Goal: Task Accomplishment & Management: Manage account settings

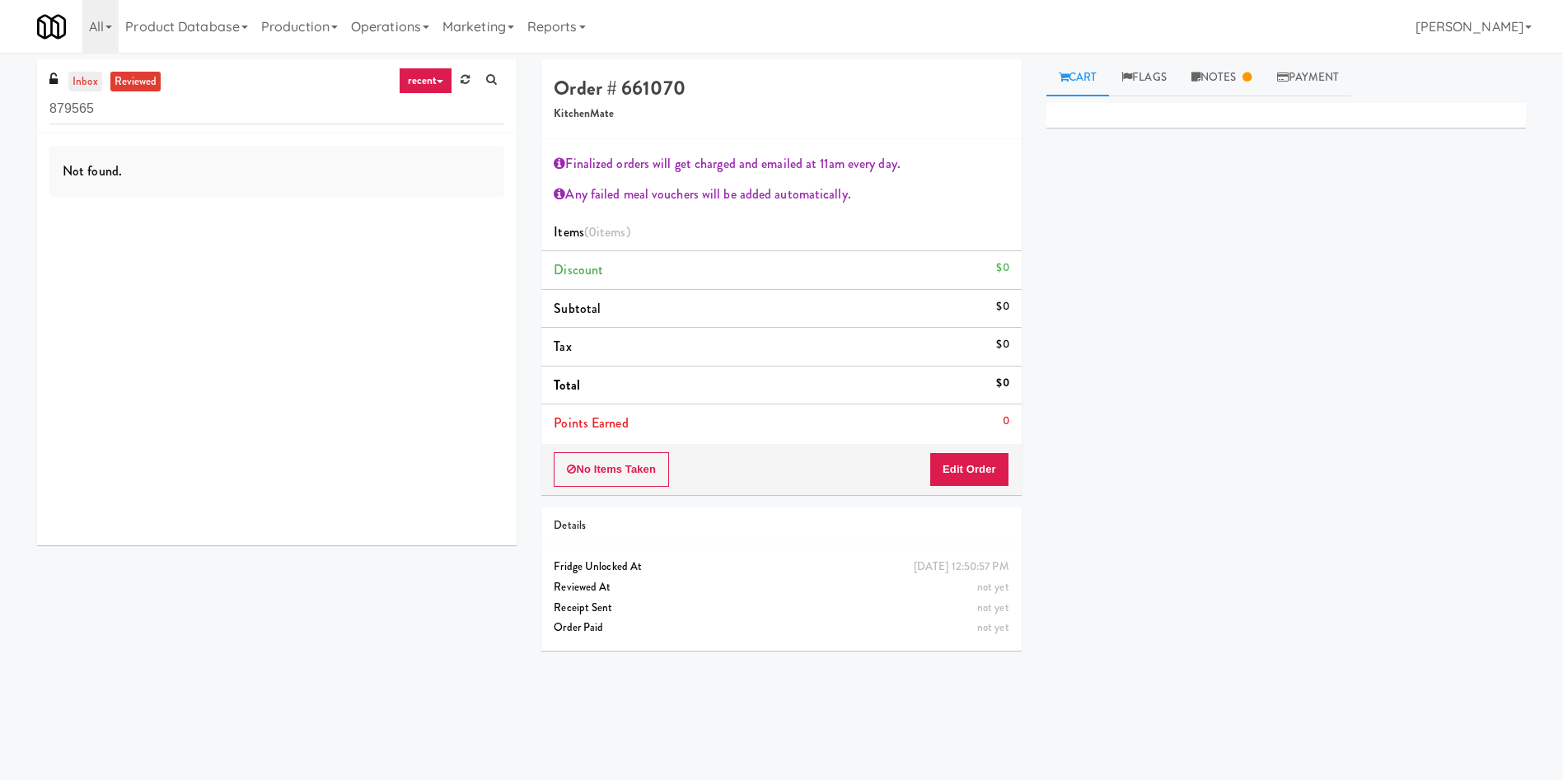
click at [95, 77] on link "inbox" at bounding box center [85, 82] width 34 height 21
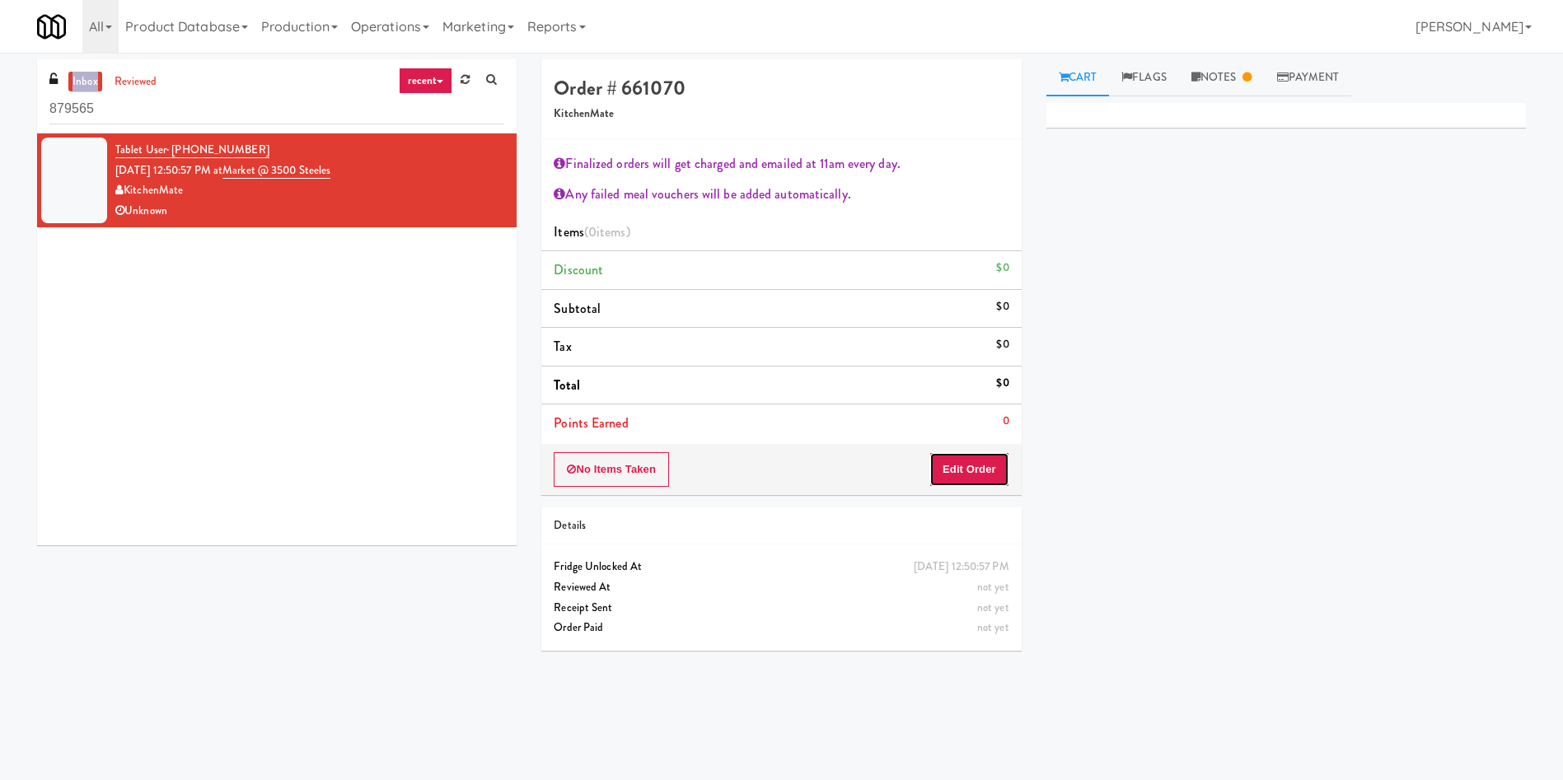
click at [957, 465] on button "Edit Order" at bounding box center [969, 469] width 80 height 35
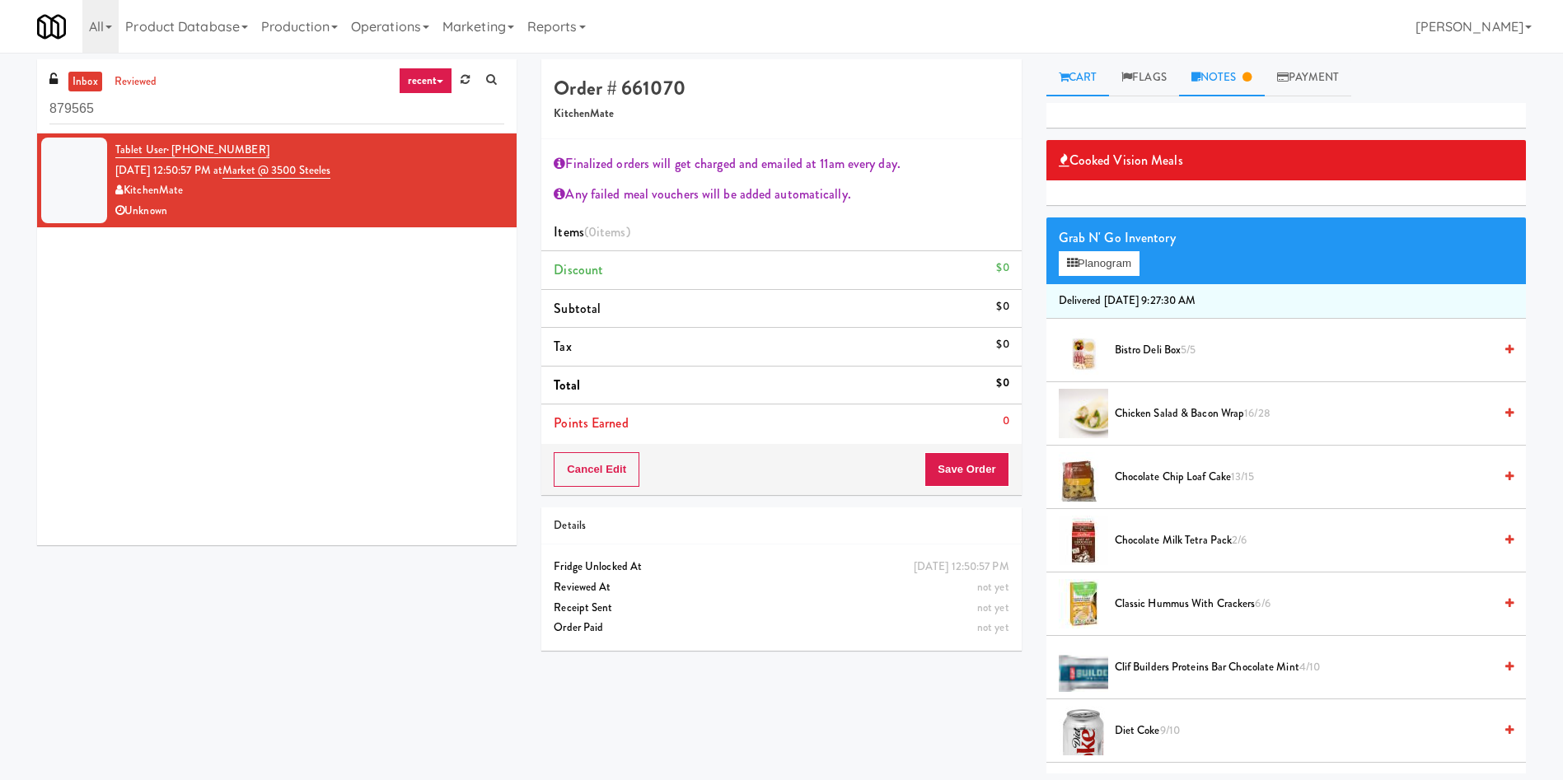
click at [1218, 81] on link "Notes" at bounding box center [1222, 77] width 86 height 37
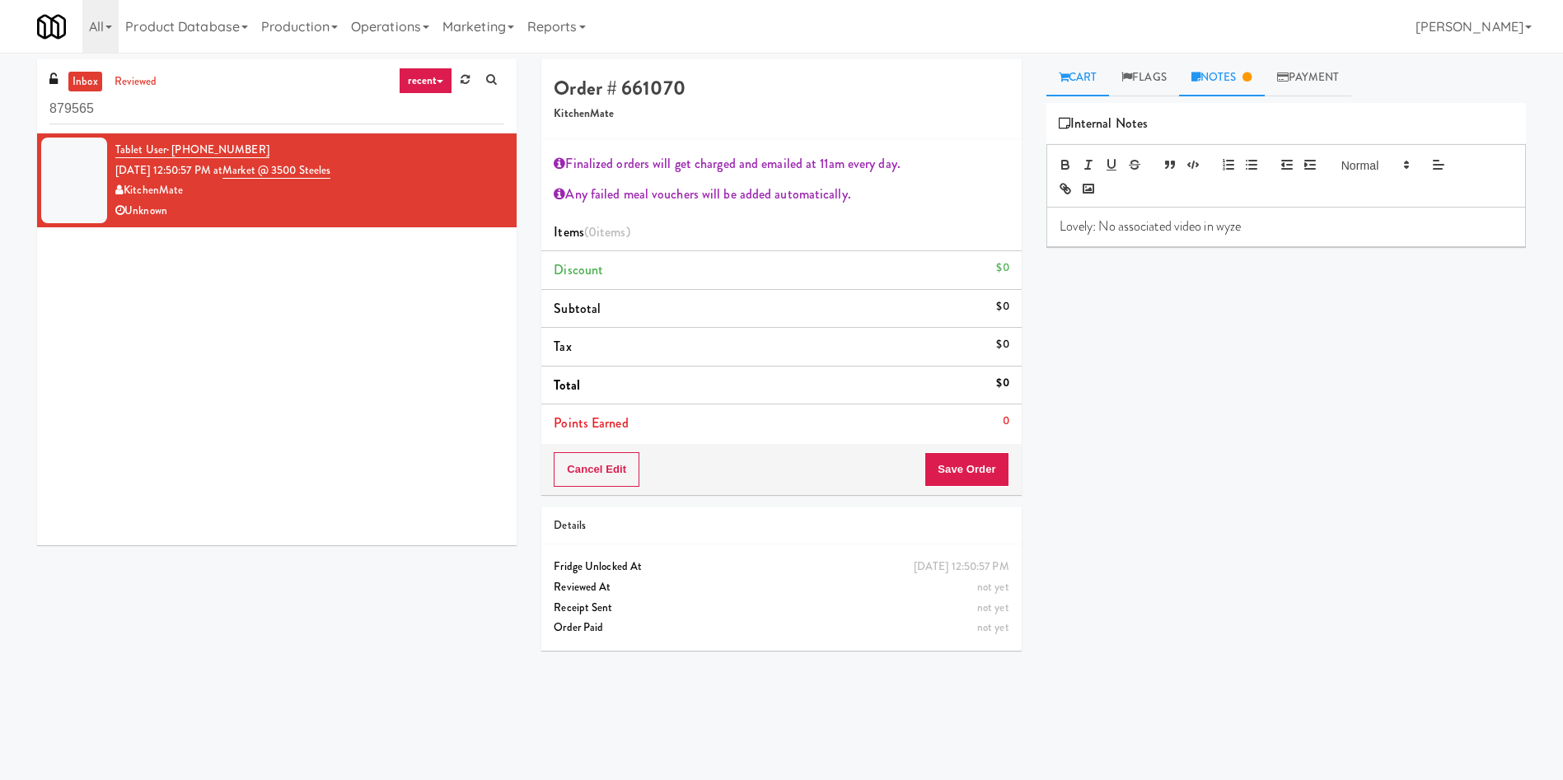
click at [1074, 75] on link "Cart" at bounding box center [1077, 77] width 63 height 37
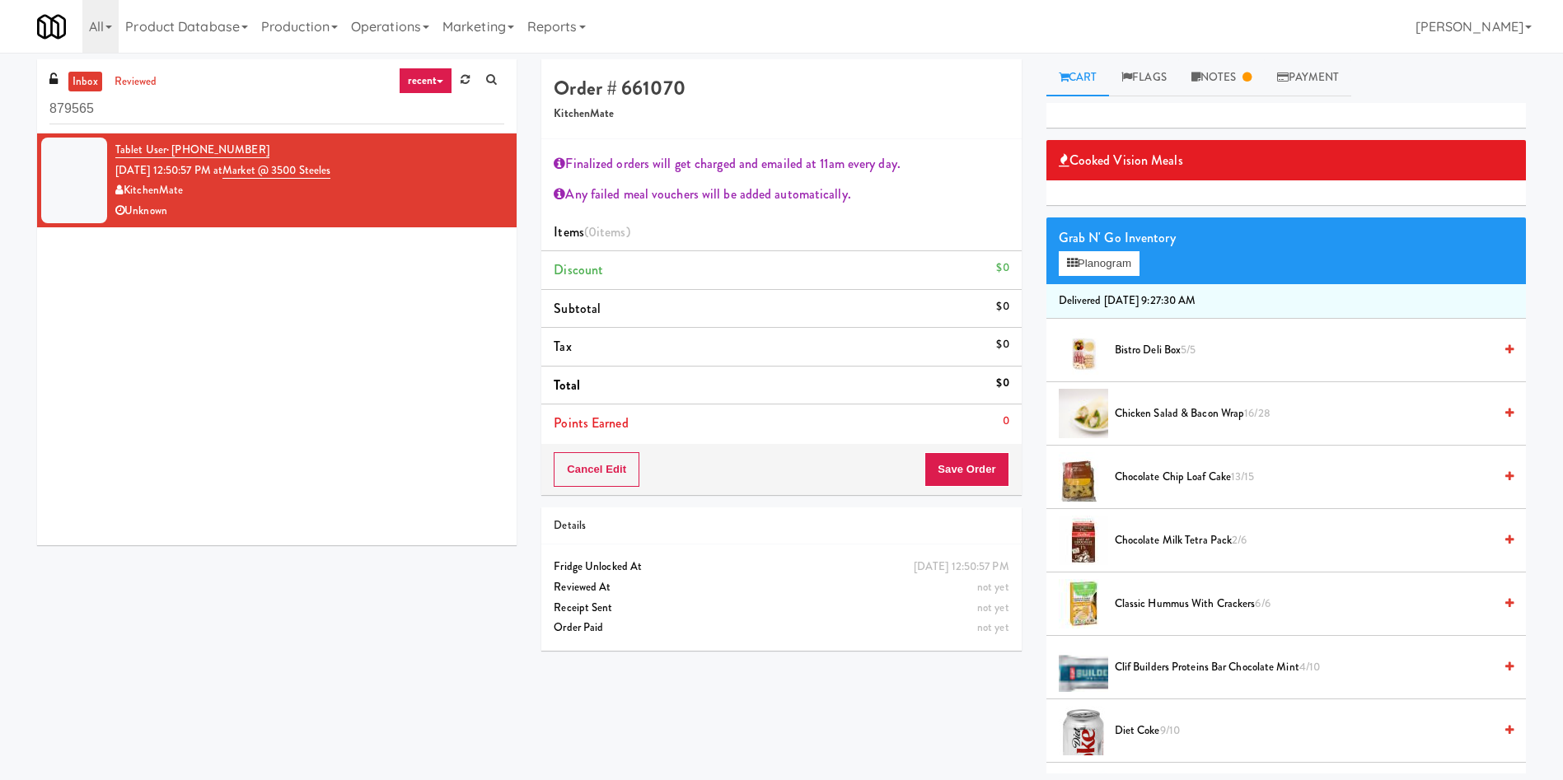
scroll to position [124, 0]
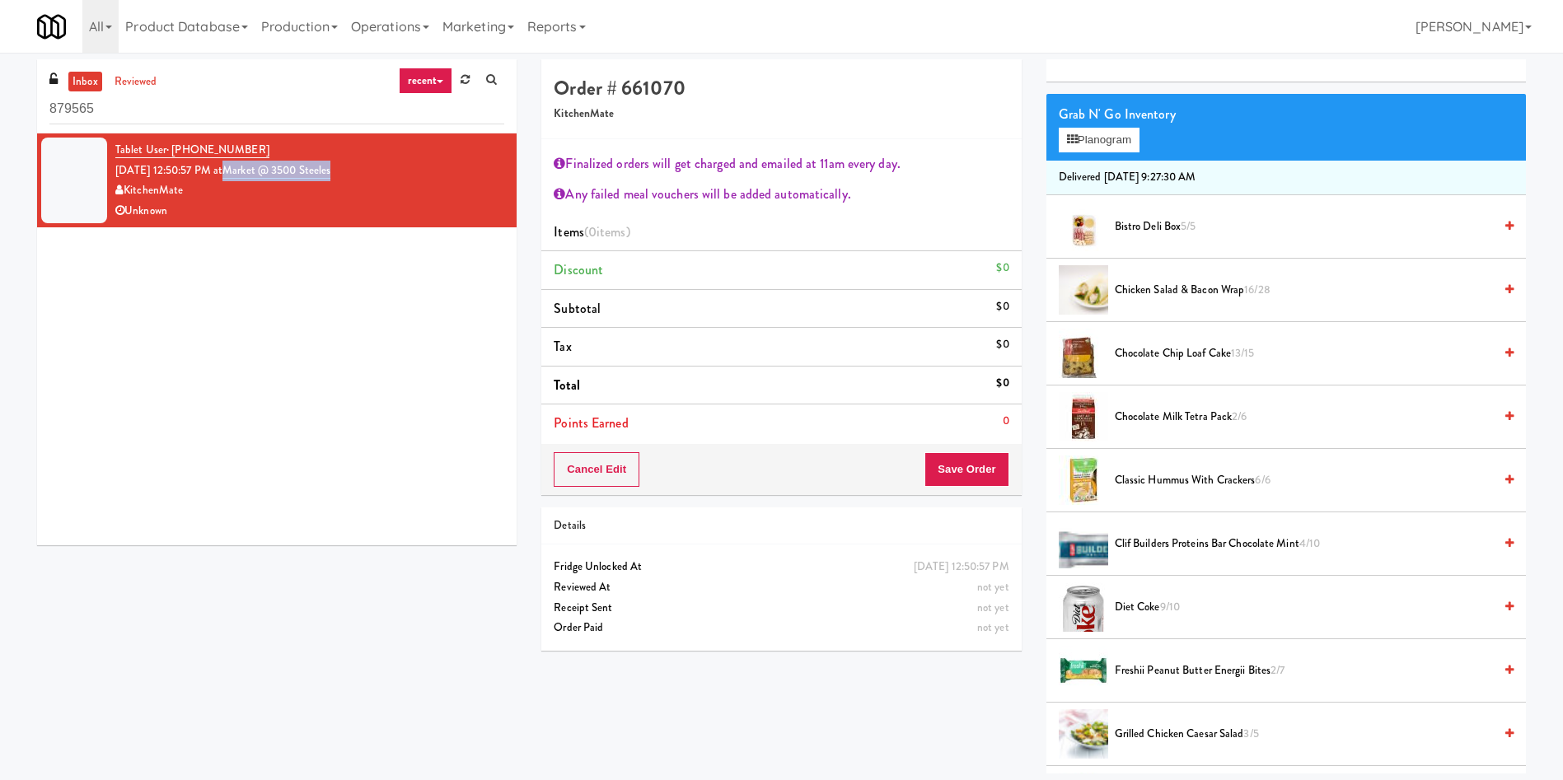
drag, startPoint x: 404, startPoint y: 165, endPoint x: 249, endPoint y: 171, distance: 155.0
click at [249, 171] on div "Tablet User · (416) 417-2560 [DATE] 12:50:57 PM at Market @ 3500 Steeles Kitche…" at bounding box center [309, 180] width 389 height 81
copy link "Market @ 3500 Steeles"
drag, startPoint x: 148, startPoint y: 112, endPoint x: 0, endPoint y: 109, distance: 148.3
click at [0, 109] on div "inbox reviewed recent all unclear take inventory issue suspicious failed recent…" at bounding box center [781, 416] width 1563 height 714
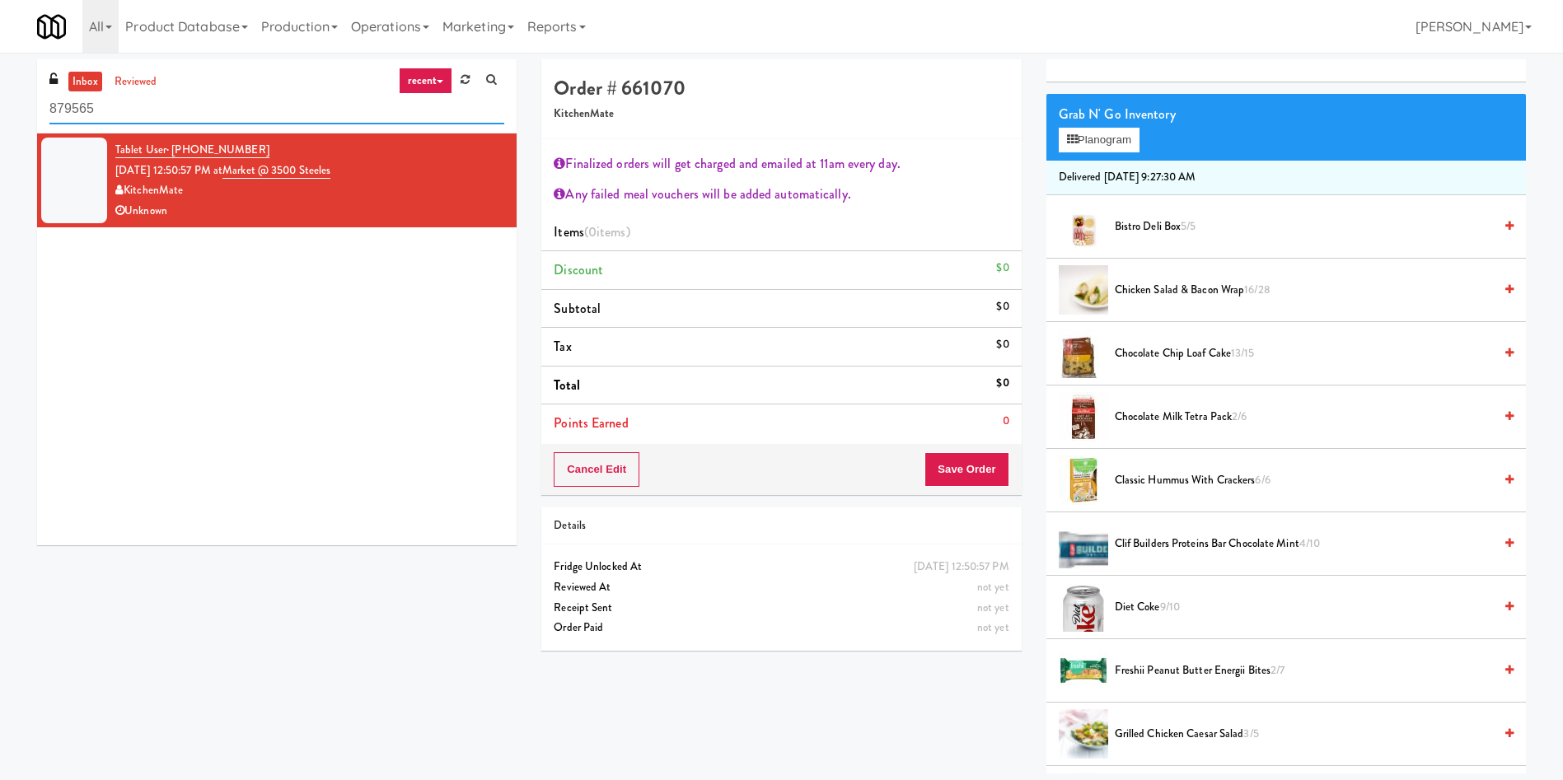
paste input "Market @ 3500 Steeles"
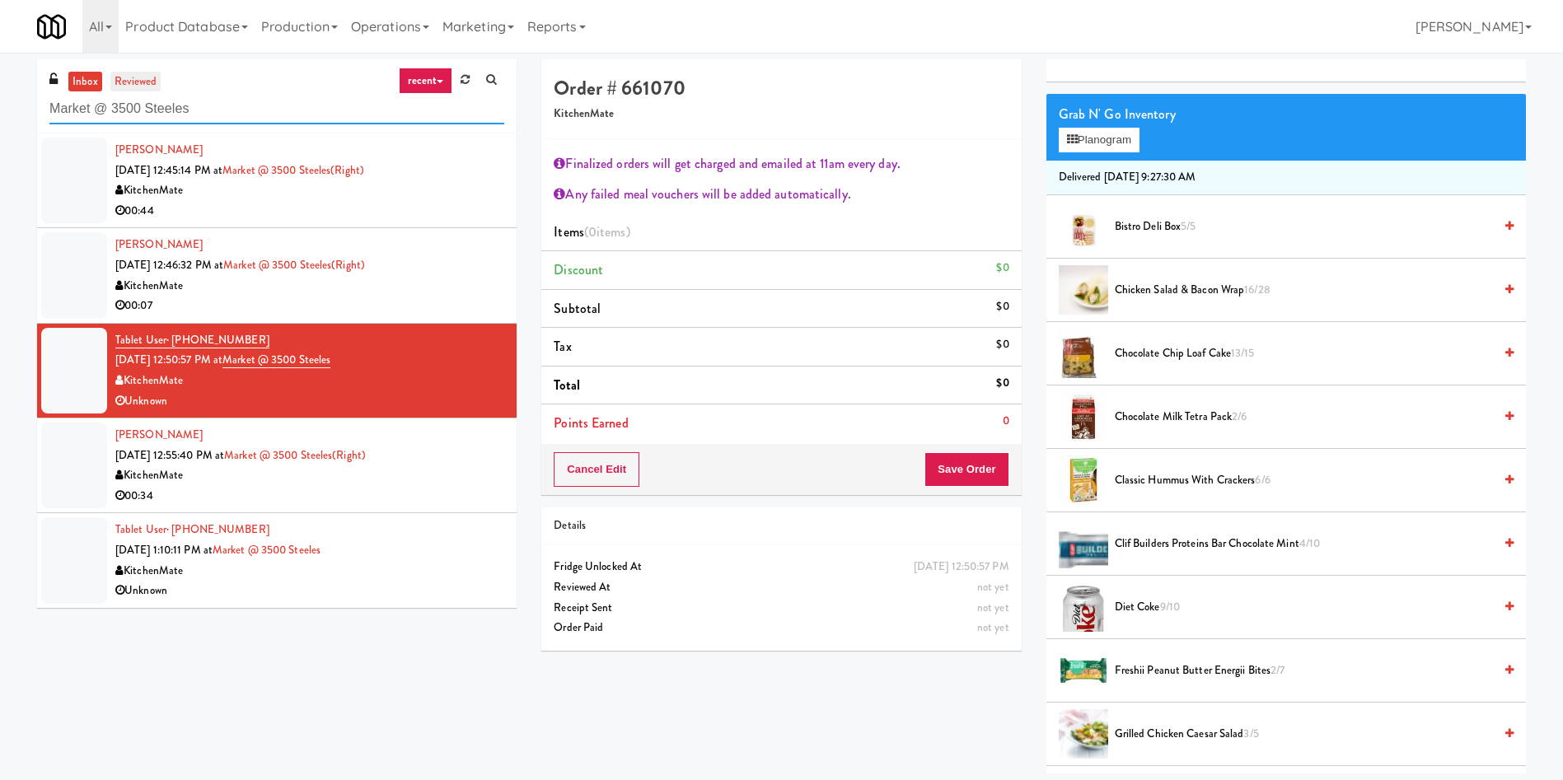
type input "Market @ 3500 Steeles"
click at [136, 74] on link "reviewed" at bounding box center [135, 82] width 51 height 21
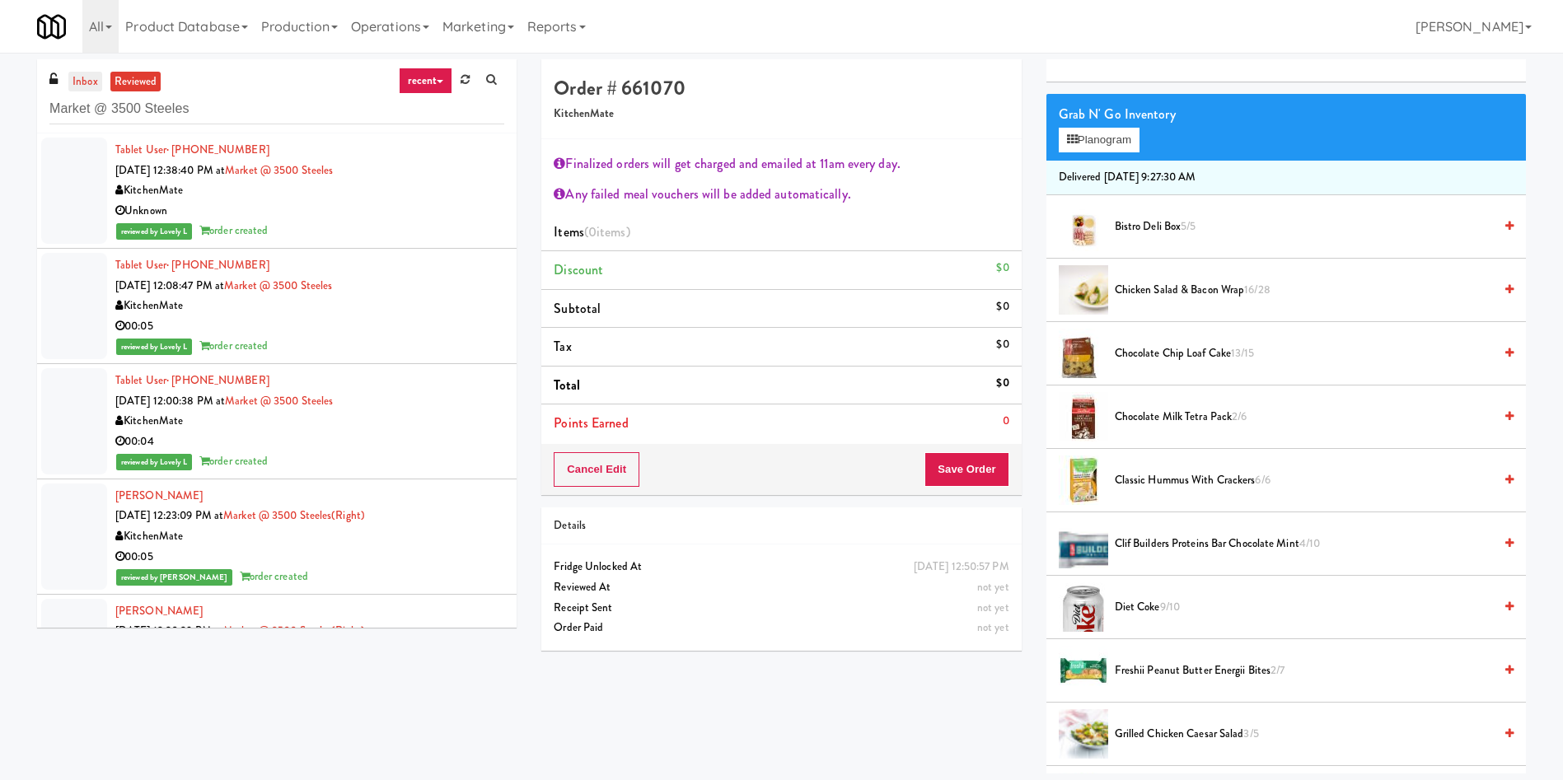
click at [96, 73] on link "inbox" at bounding box center [85, 82] width 34 height 21
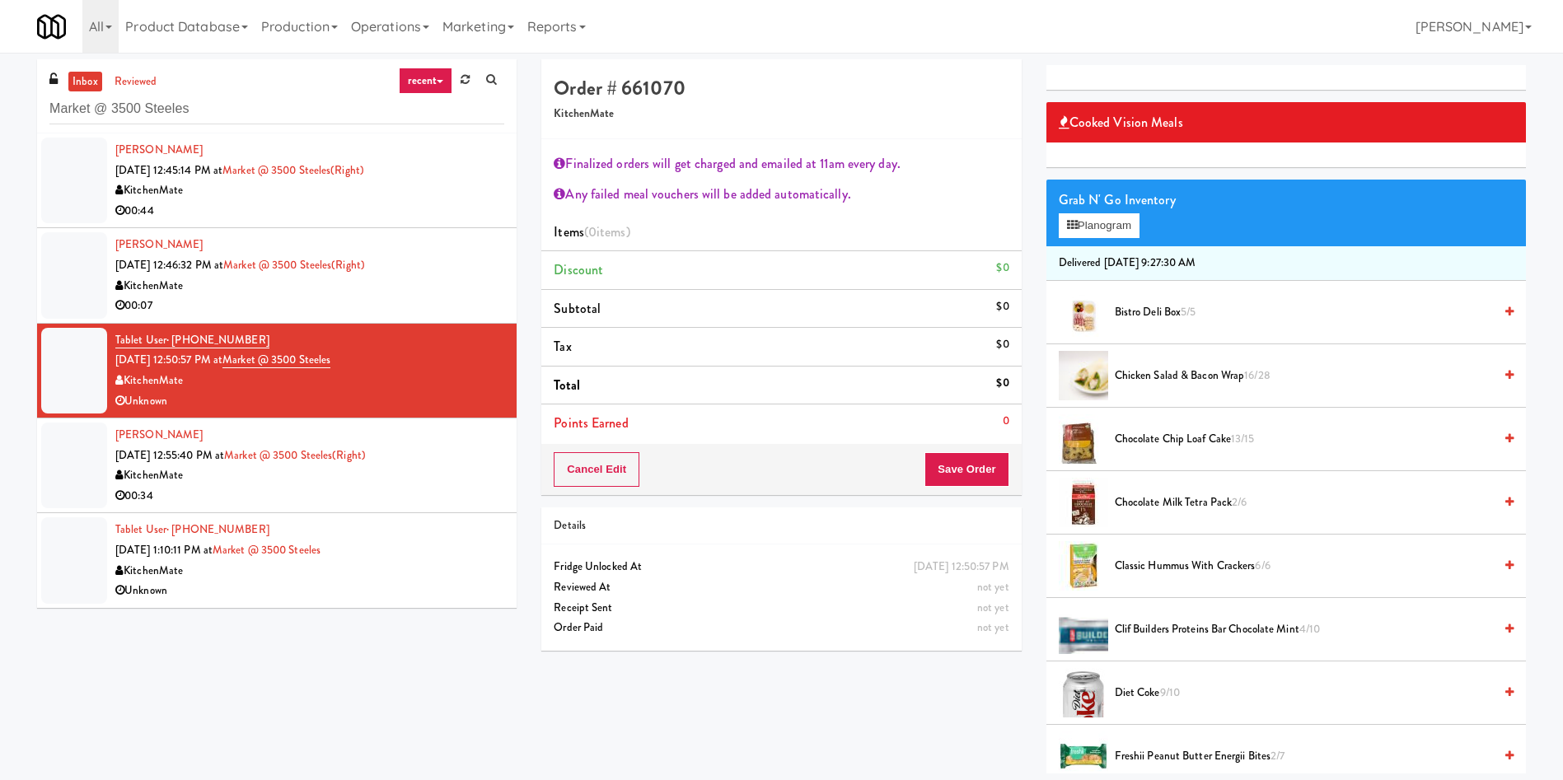
scroll to position [0, 0]
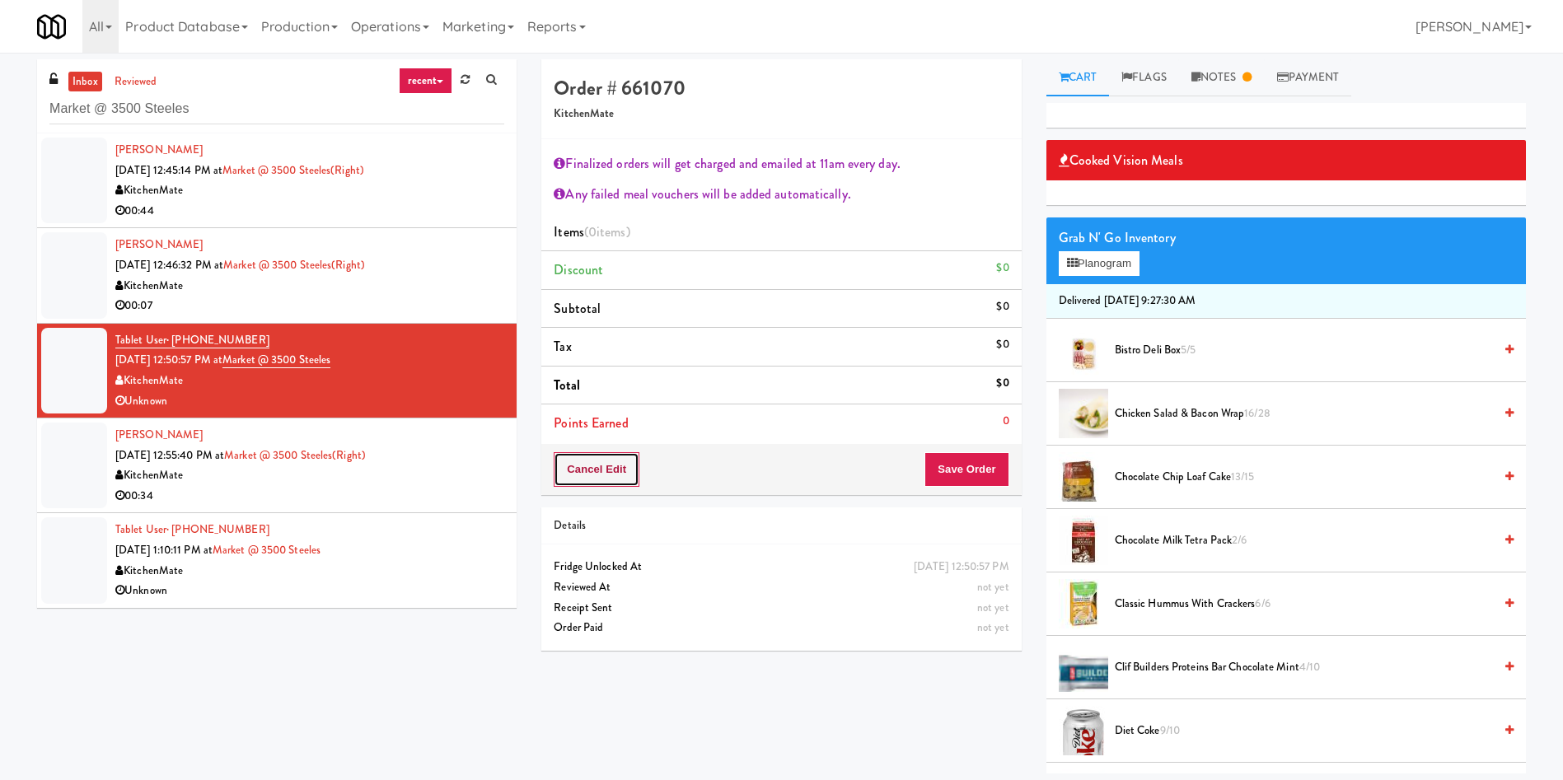
click at [613, 471] on button "Cancel Edit" at bounding box center [597, 469] width 86 height 35
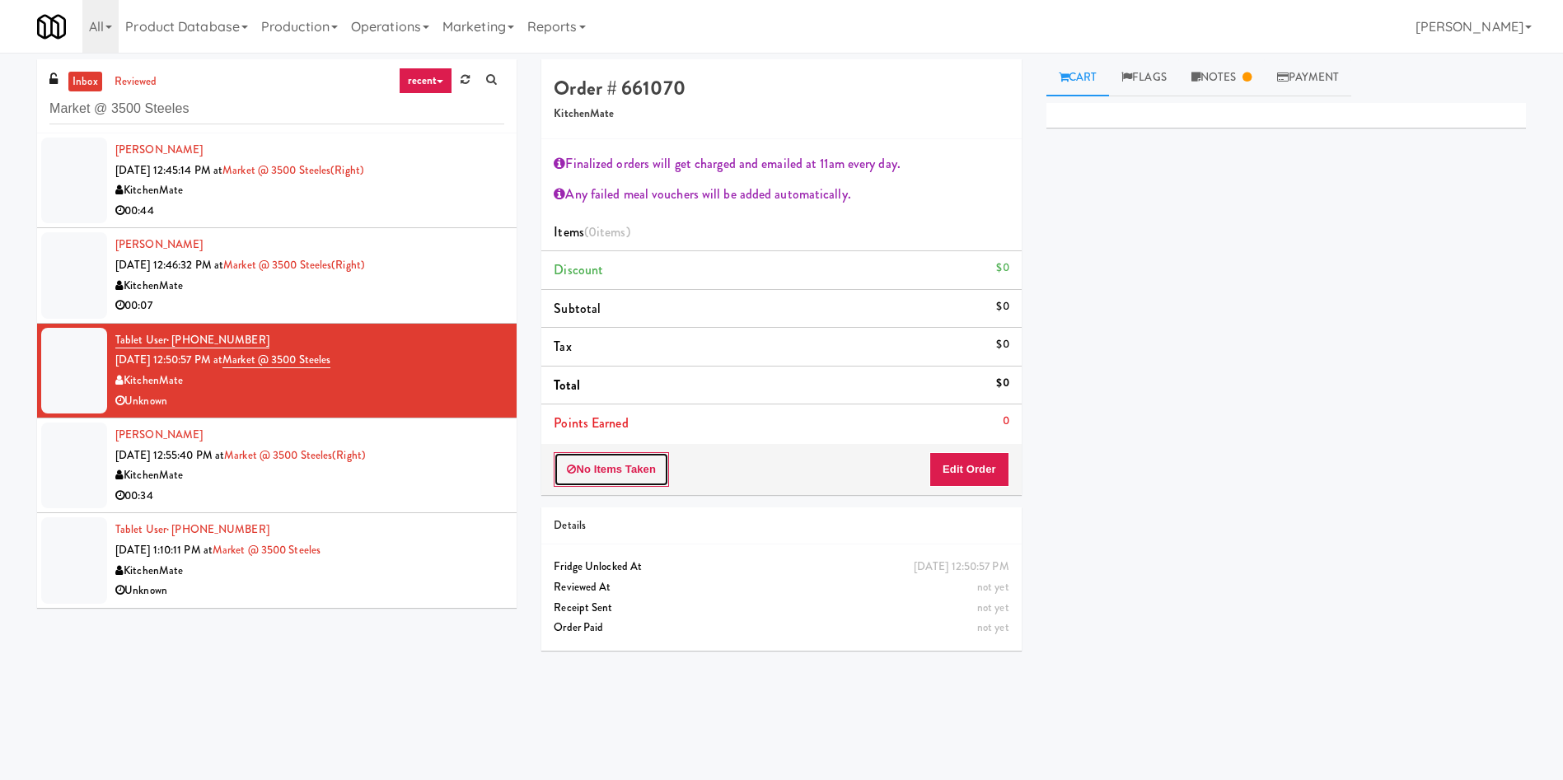
click at [613, 471] on button "No Items Taken" at bounding box center [611, 469] width 115 height 35
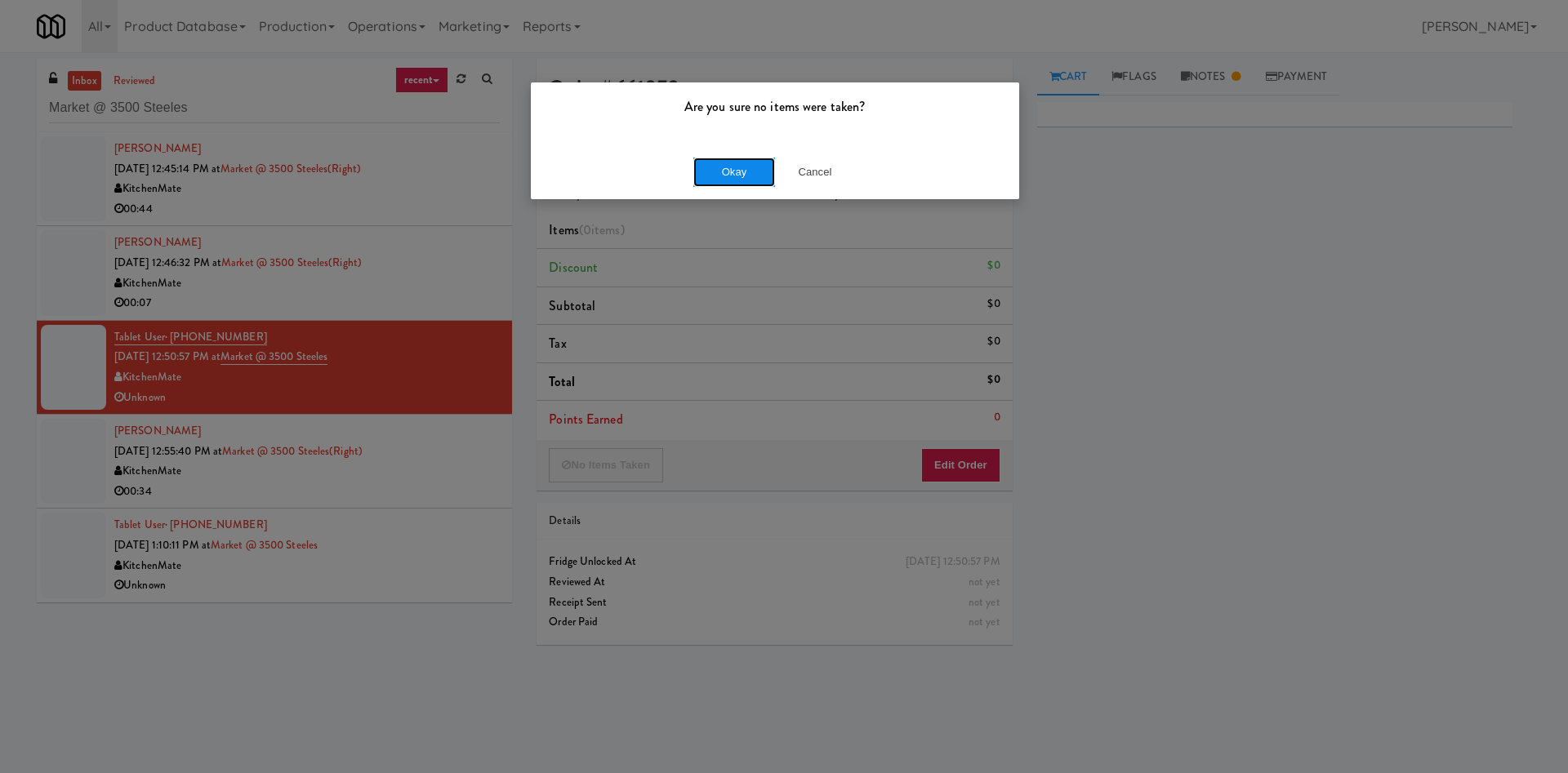
click at [720, 166] on button "Okay" at bounding box center [733, 172] width 81 height 30
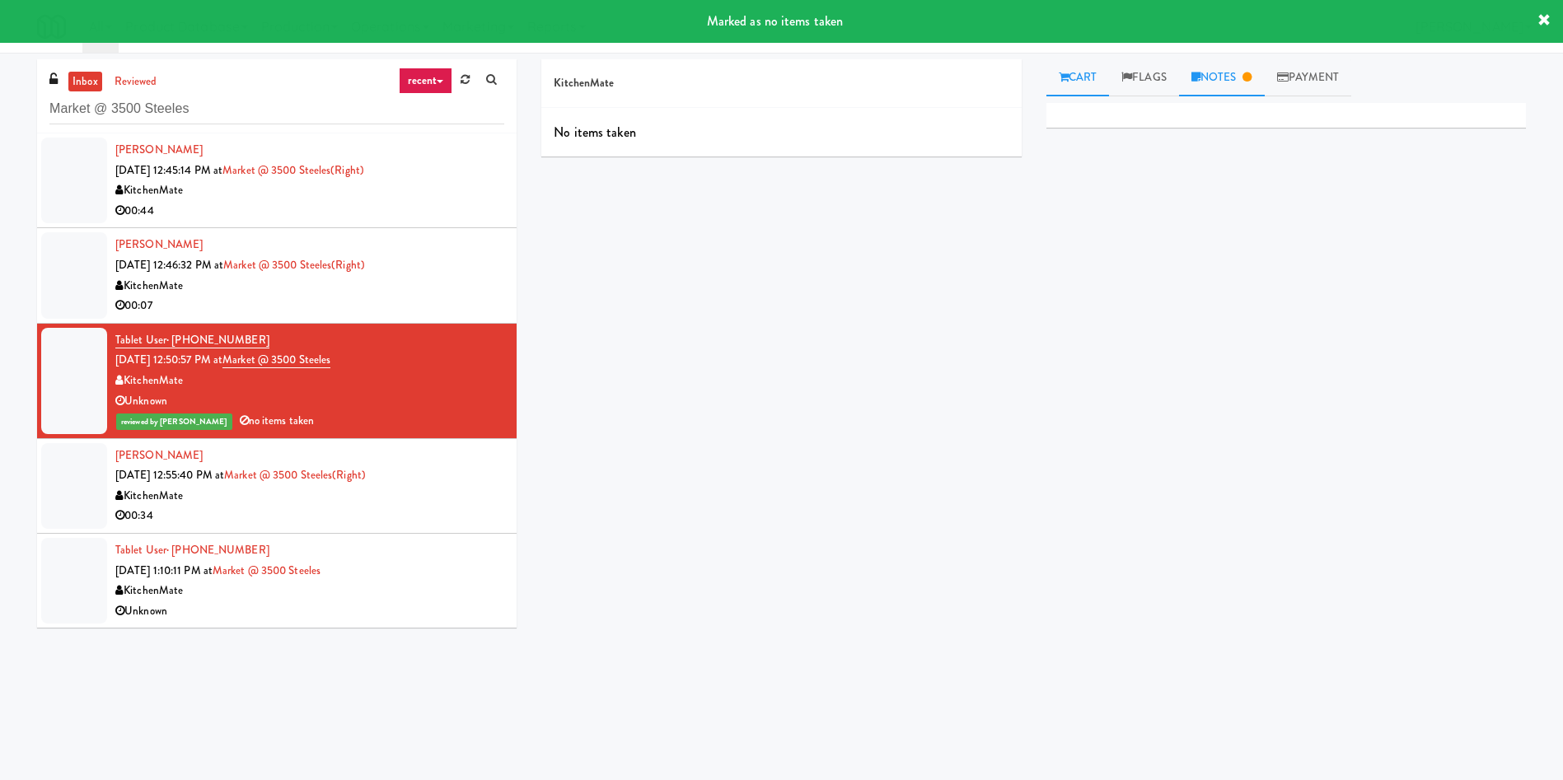
click at [1200, 77] on icon at bounding box center [1195, 77] width 9 height 11
click at [1290, 232] on p "Lovely: No associated video in wyze" at bounding box center [1285, 226] width 453 height 18
